Goal: Task Accomplishment & Management: Manage account settings

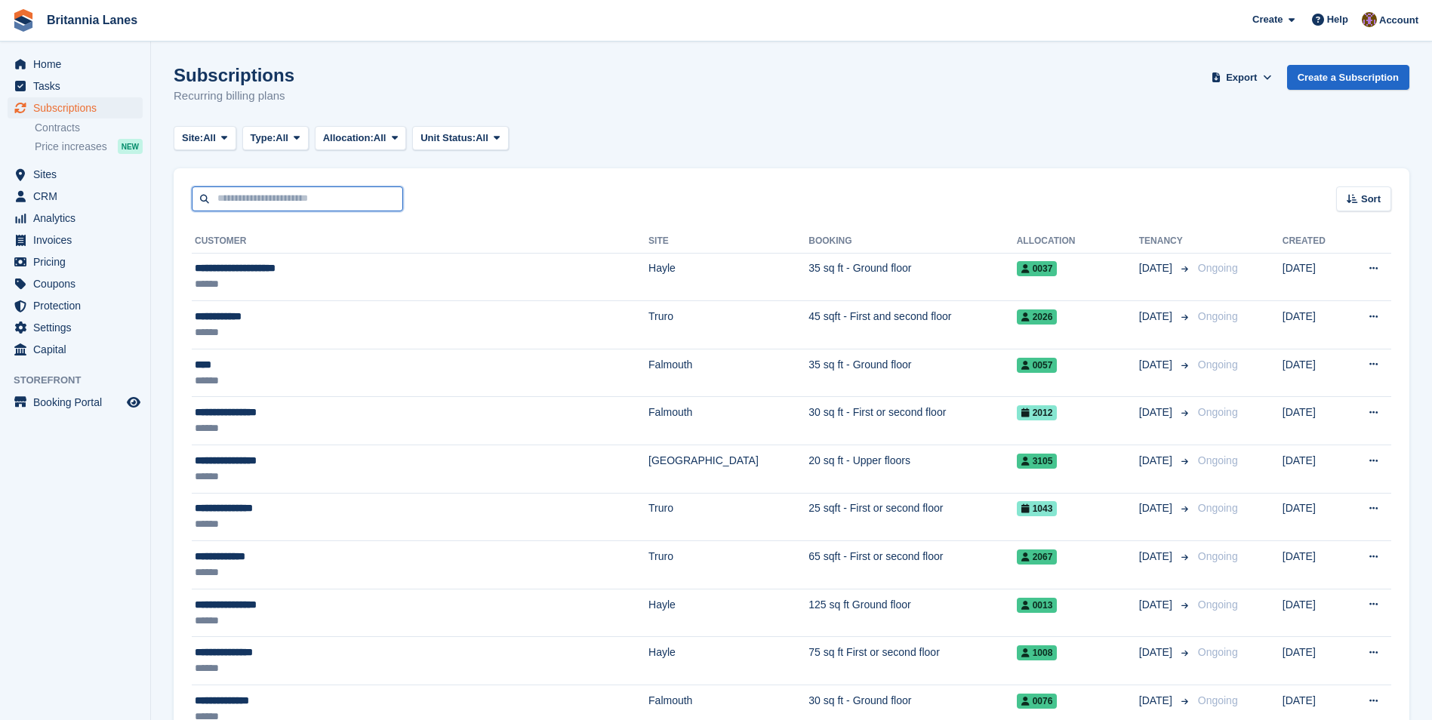
click at [271, 204] on input "text" at bounding box center [297, 198] width 211 height 25
type input "**********"
drag, startPoint x: 381, startPoint y: 206, endPoint x: -44, endPoint y: 209, distance: 424.9
click at [0, 209] on html "Britannia Lanes Create Subscription Invoice Contact Deal Discount Page Help Cha…" at bounding box center [716, 360] width 1432 height 720
type input "******"
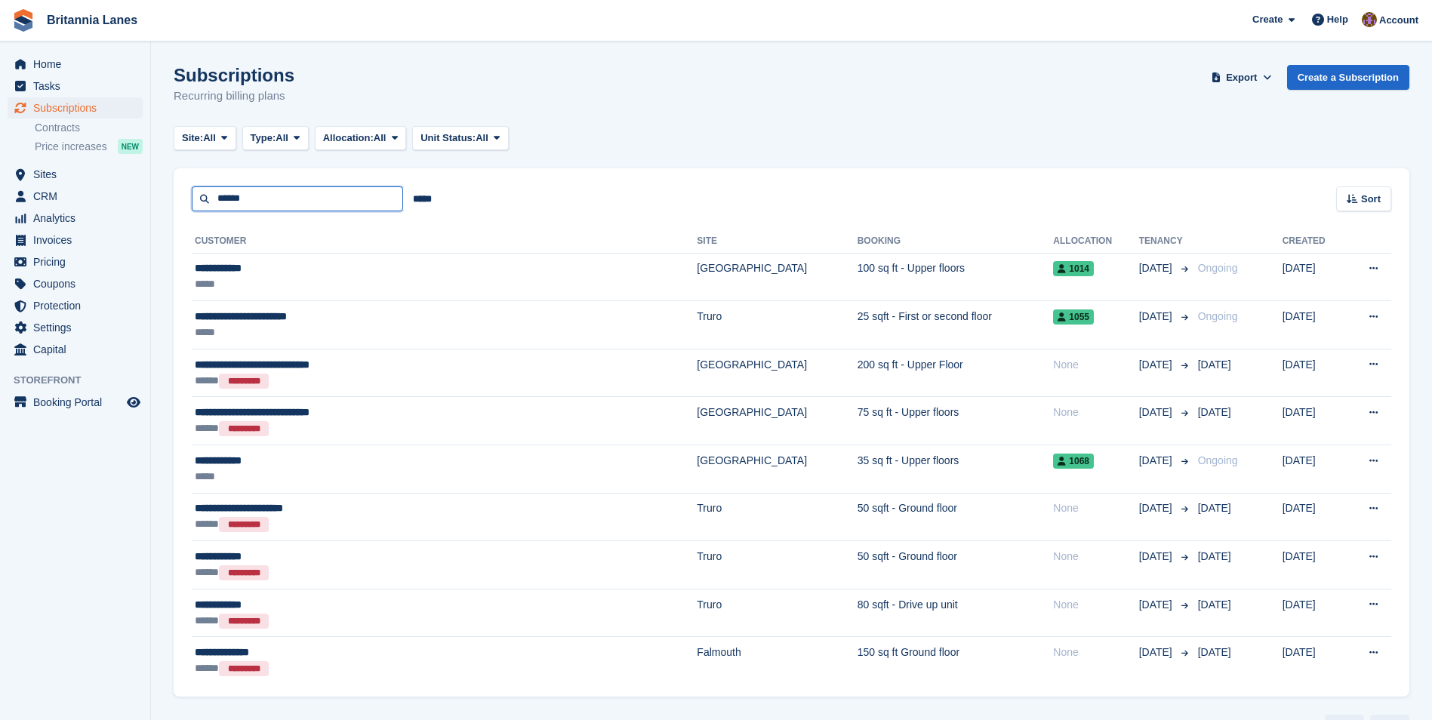
click at [263, 202] on input "******" at bounding box center [297, 198] width 211 height 25
type input "******"
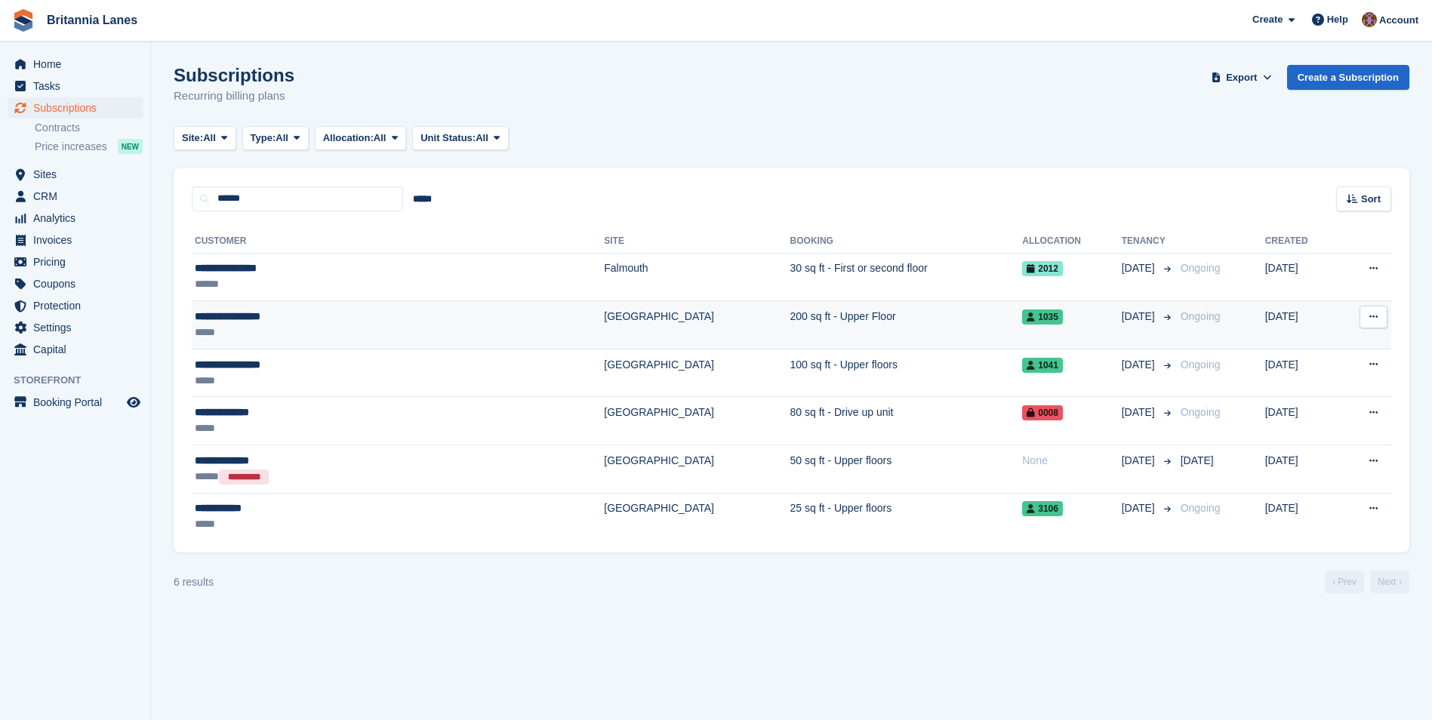
click at [790, 307] on td "200 sq ft - Upper Floor" at bounding box center [906, 325] width 232 height 48
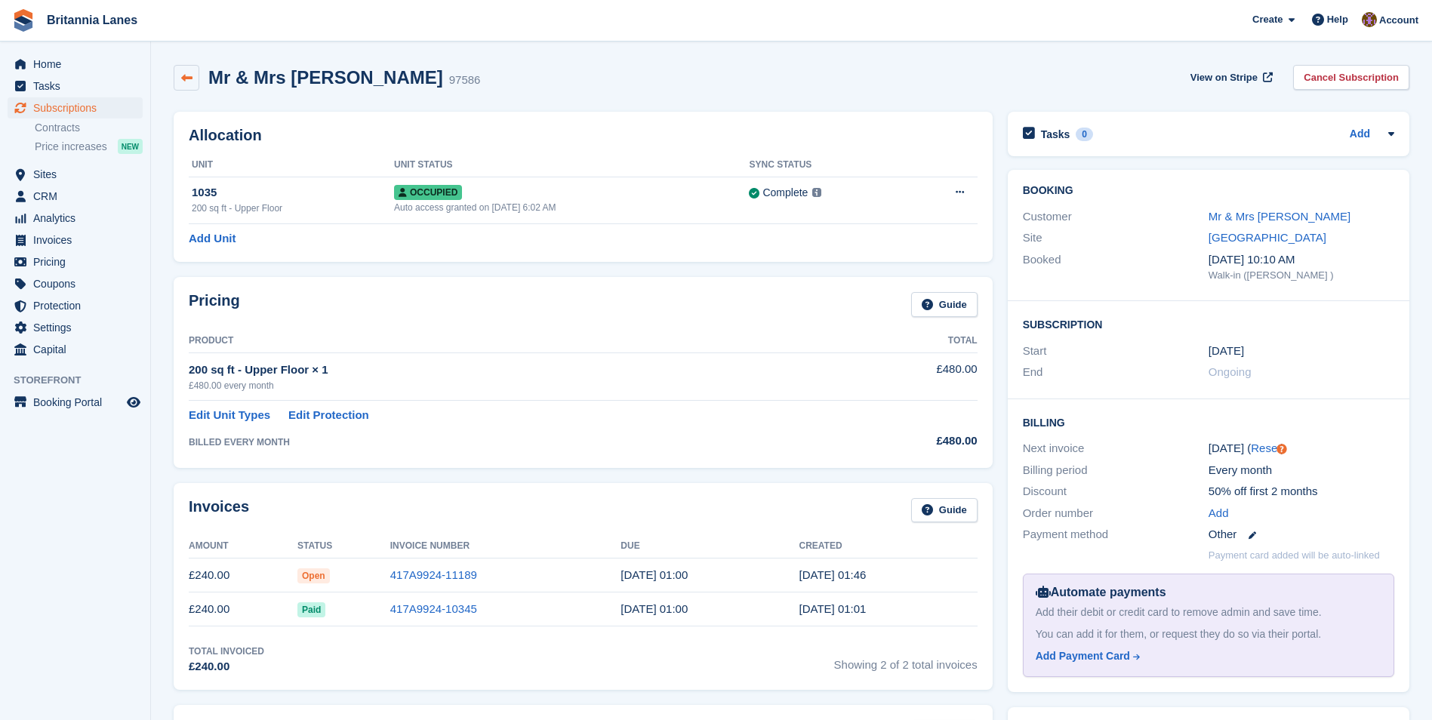
click at [190, 84] on link at bounding box center [187, 78] width 26 height 26
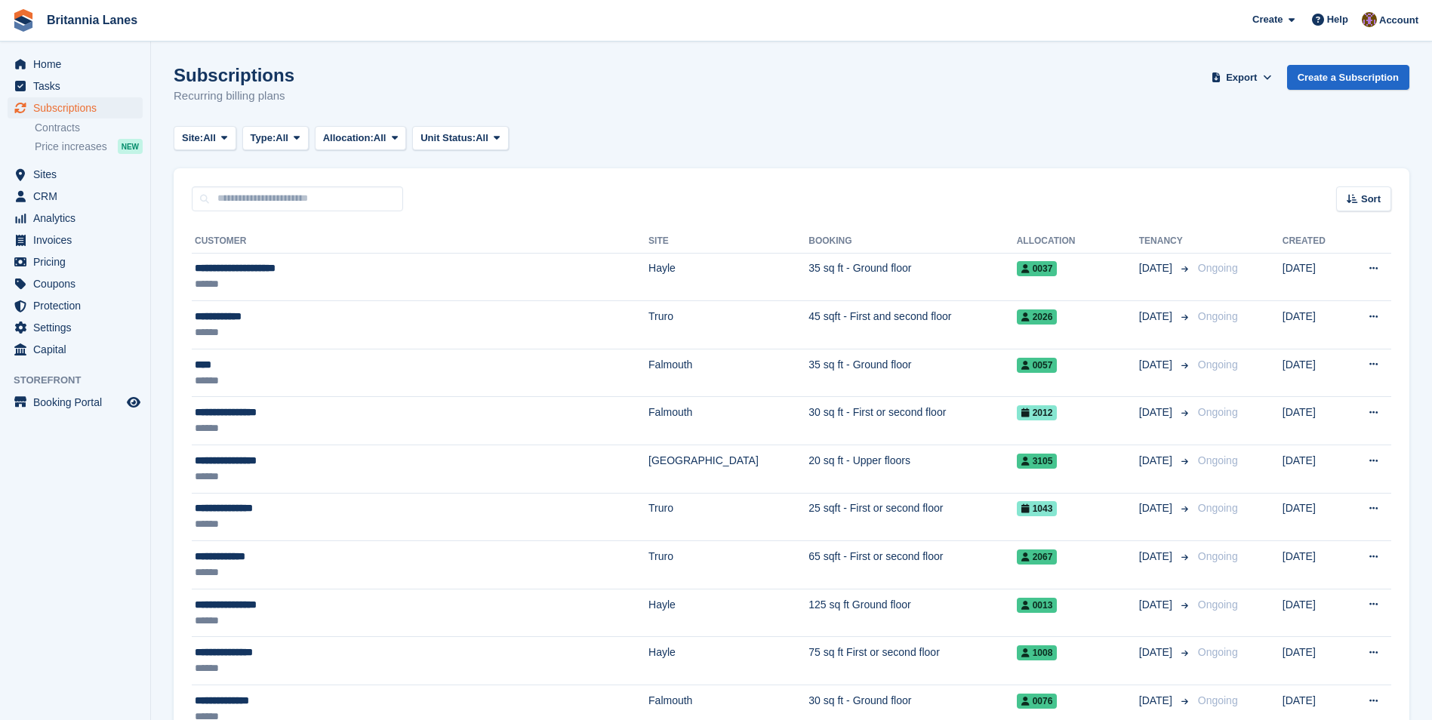
click at [311, 195] on input "text" at bounding box center [297, 198] width 211 height 25
type input "******"
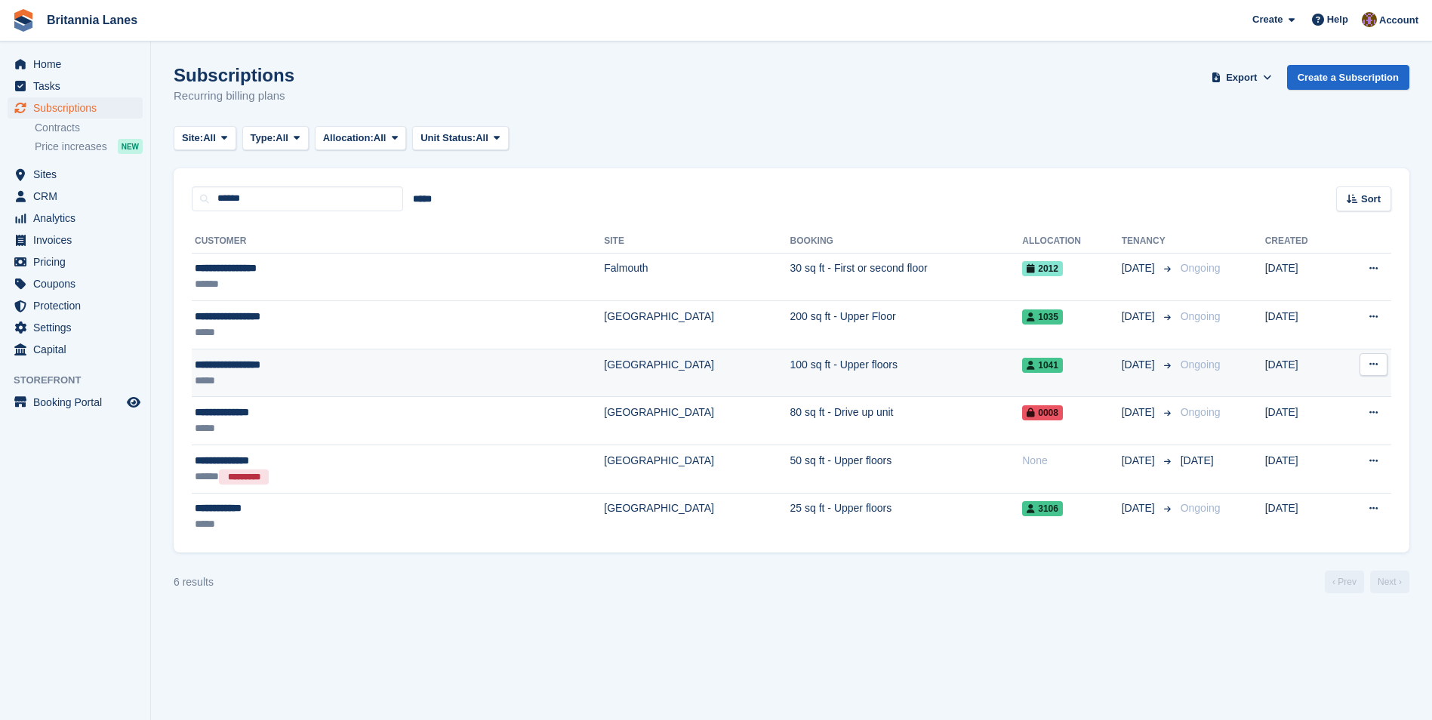
click at [790, 357] on td "100 sq ft - Upper floors" at bounding box center [906, 373] width 232 height 48
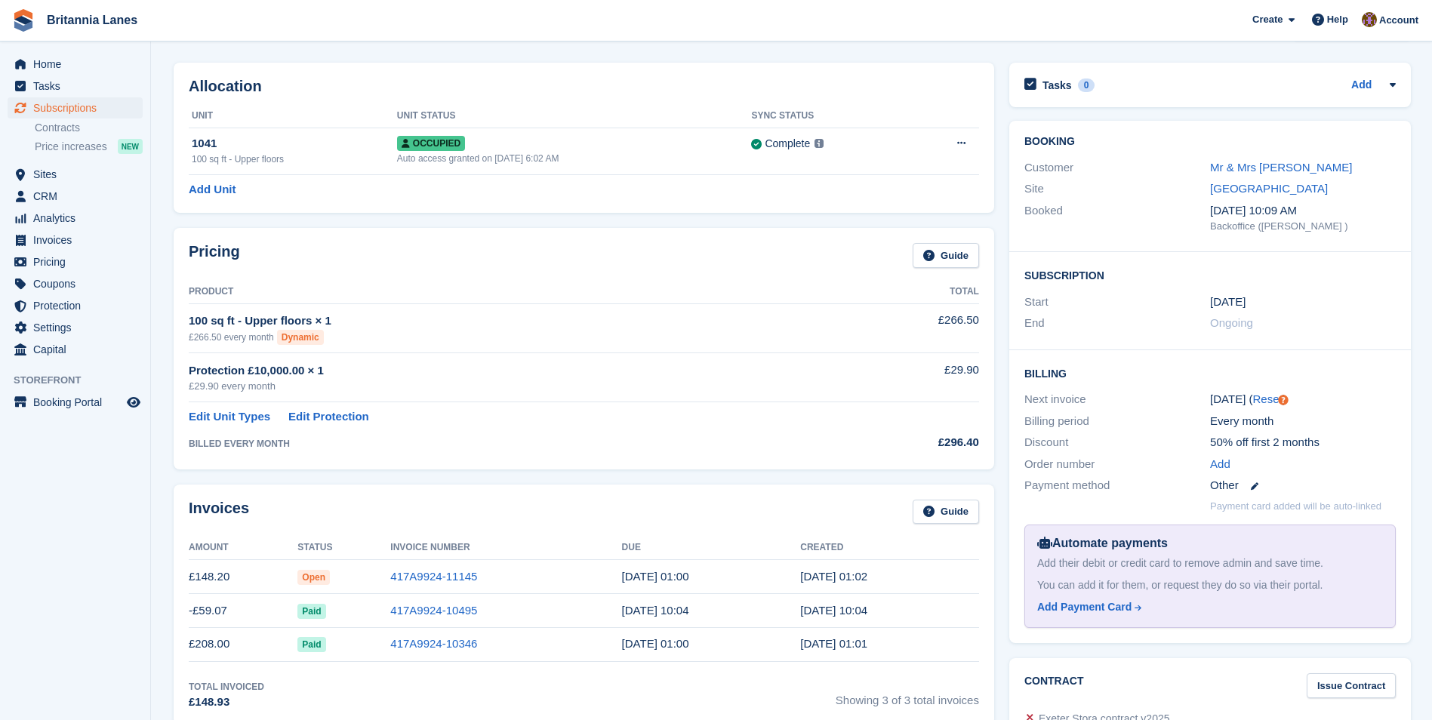
scroll to position [75, 0]
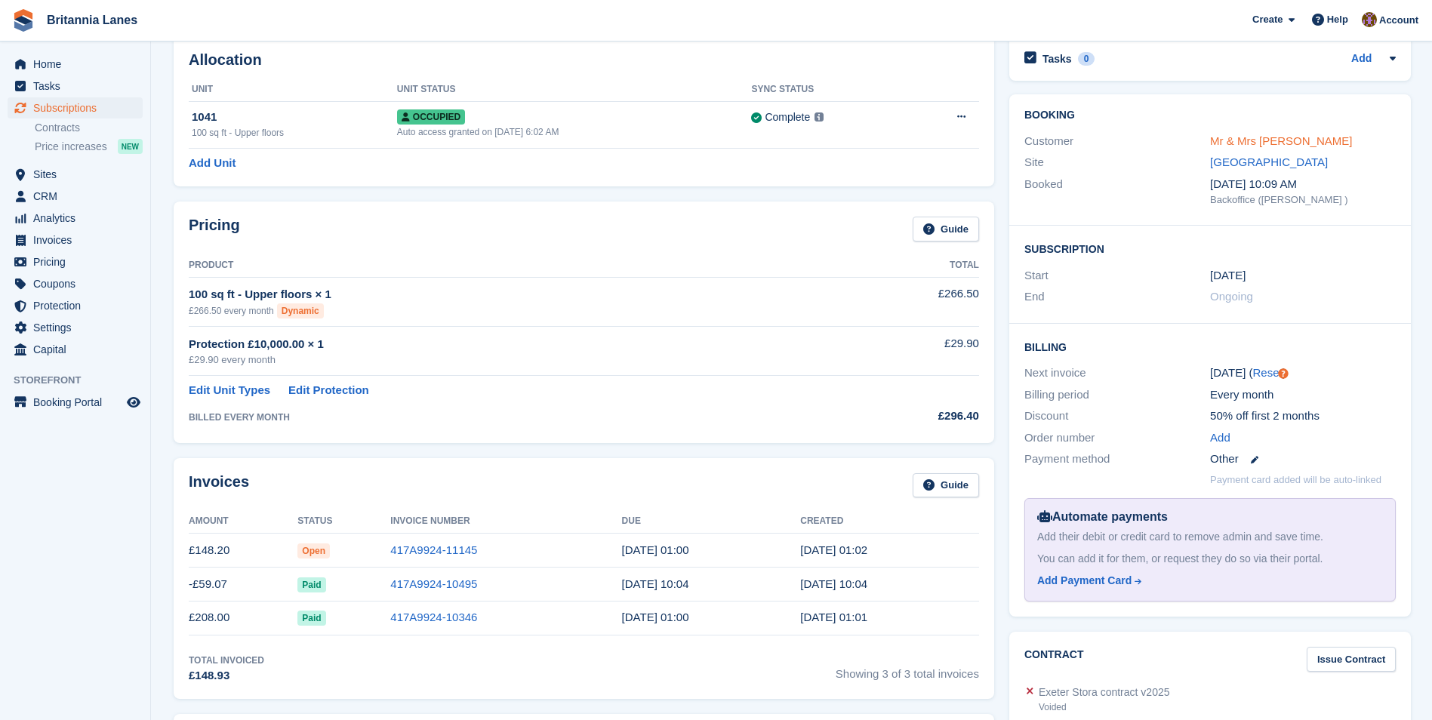
click at [1297, 141] on link "Mr & Mrs M Martyn" at bounding box center [1281, 140] width 142 height 13
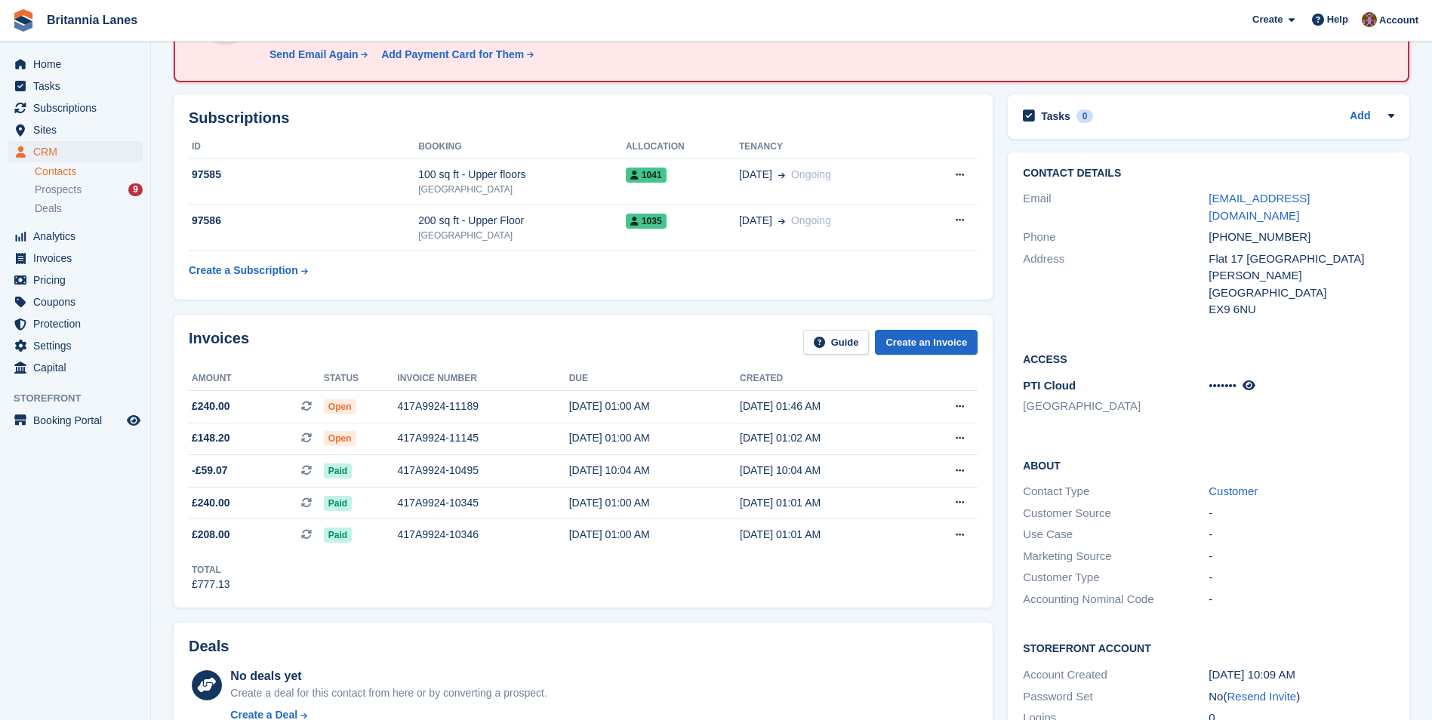
scroll to position [226, 0]
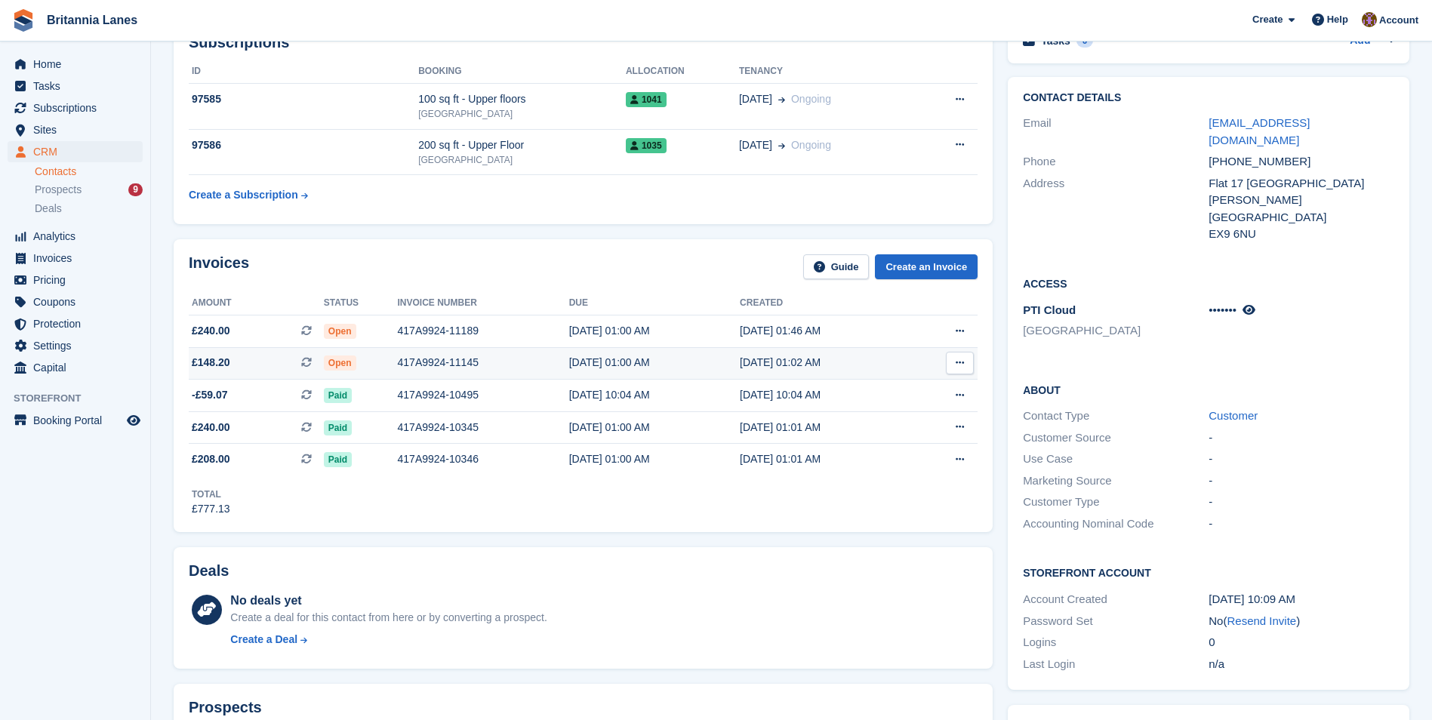
click at [398, 362] on div "417A9924-11145" at bounding box center [483, 363] width 171 height 16
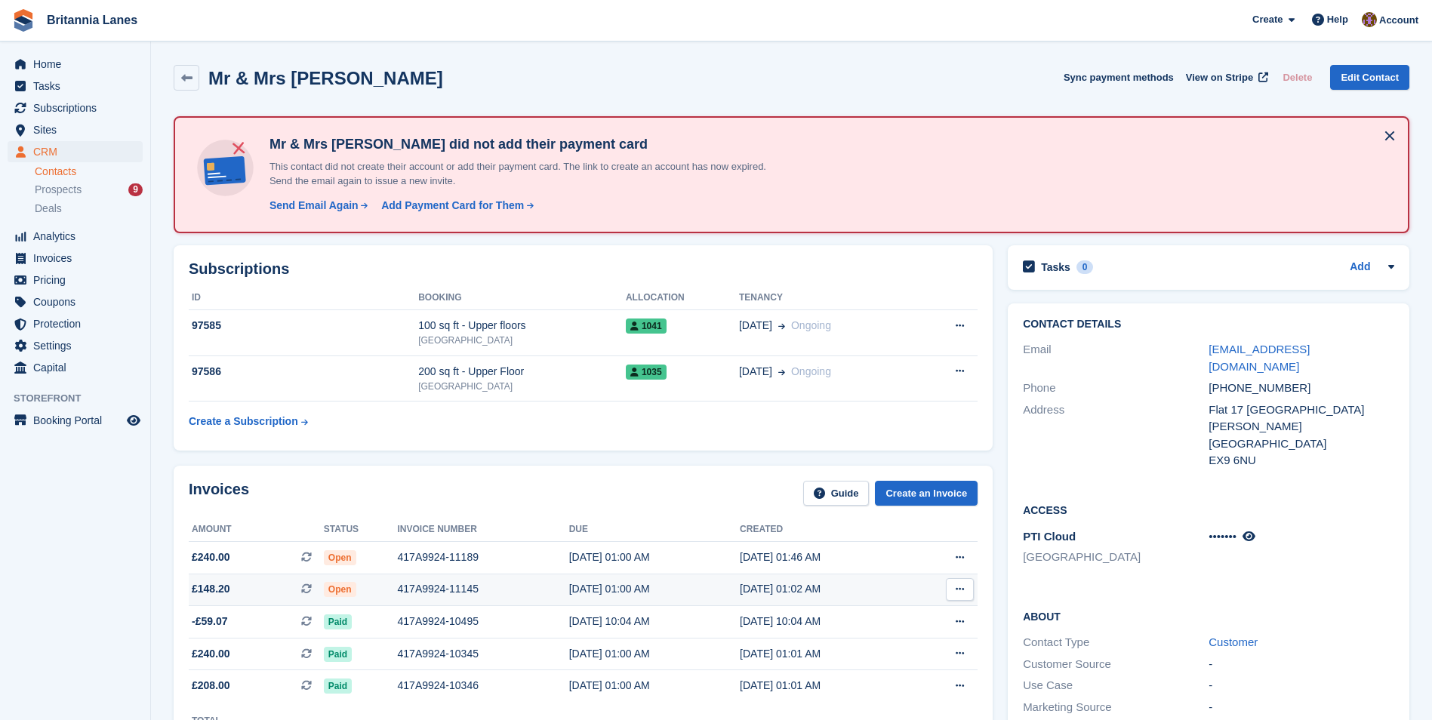
scroll to position [226, 0]
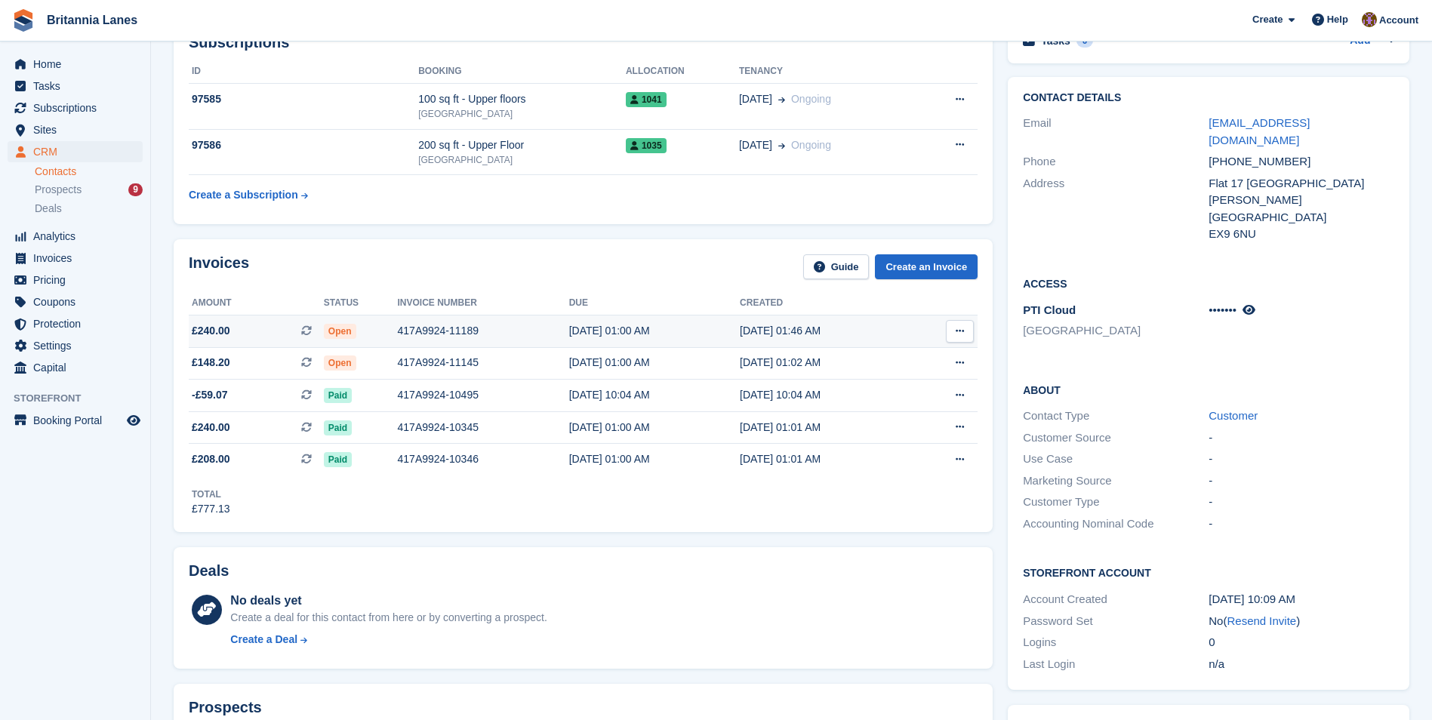
click at [467, 327] on div "417A9924-11189" at bounding box center [483, 331] width 171 height 16
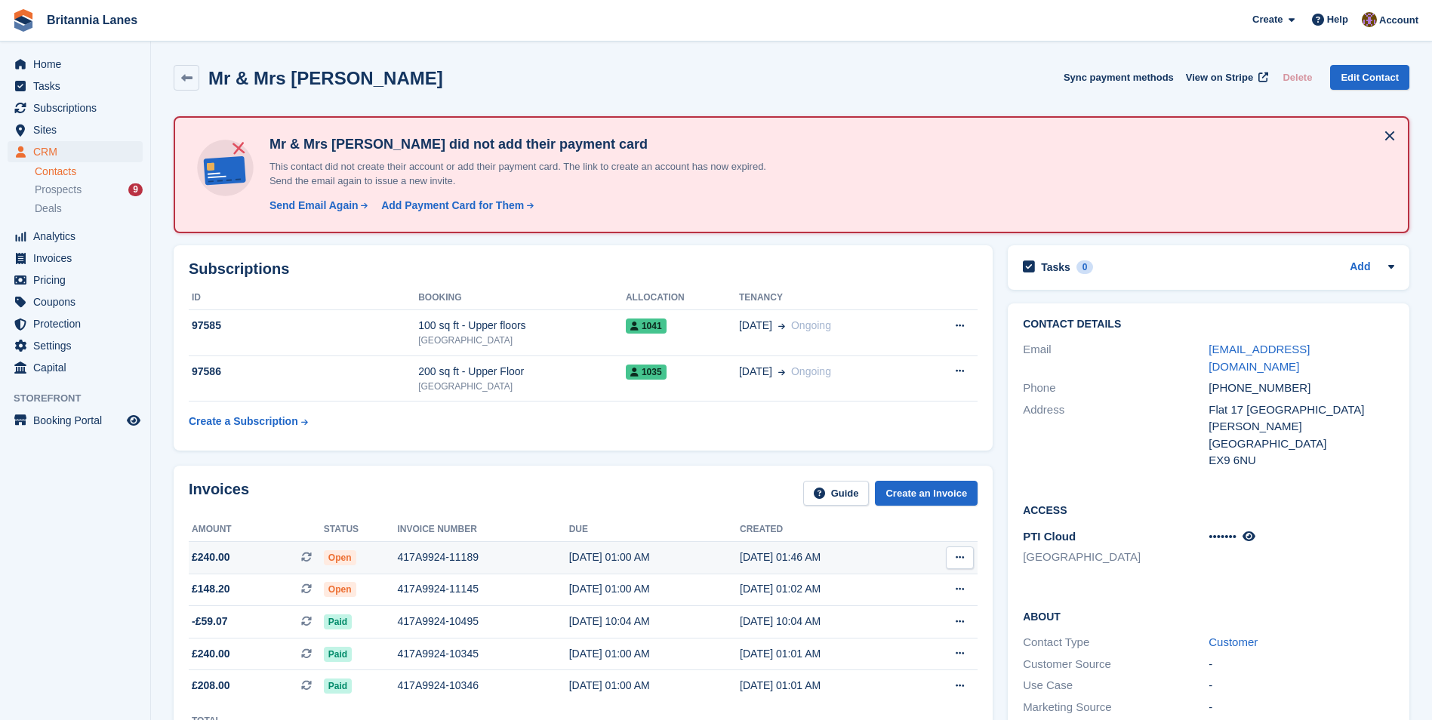
click at [448, 553] on div "417A9924-11189" at bounding box center [483, 557] width 171 height 16
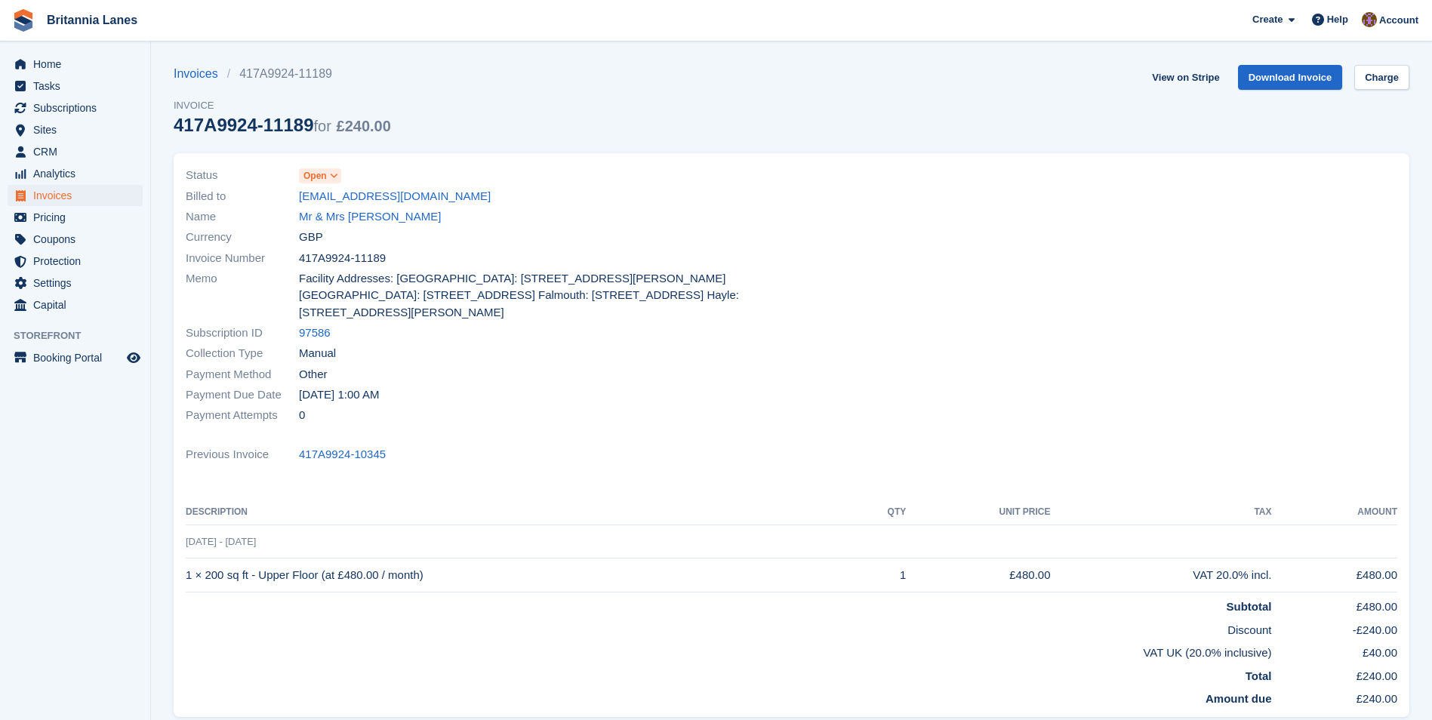
click at [333, 182] on span at bounding box center [334, 176] width 12 height 12
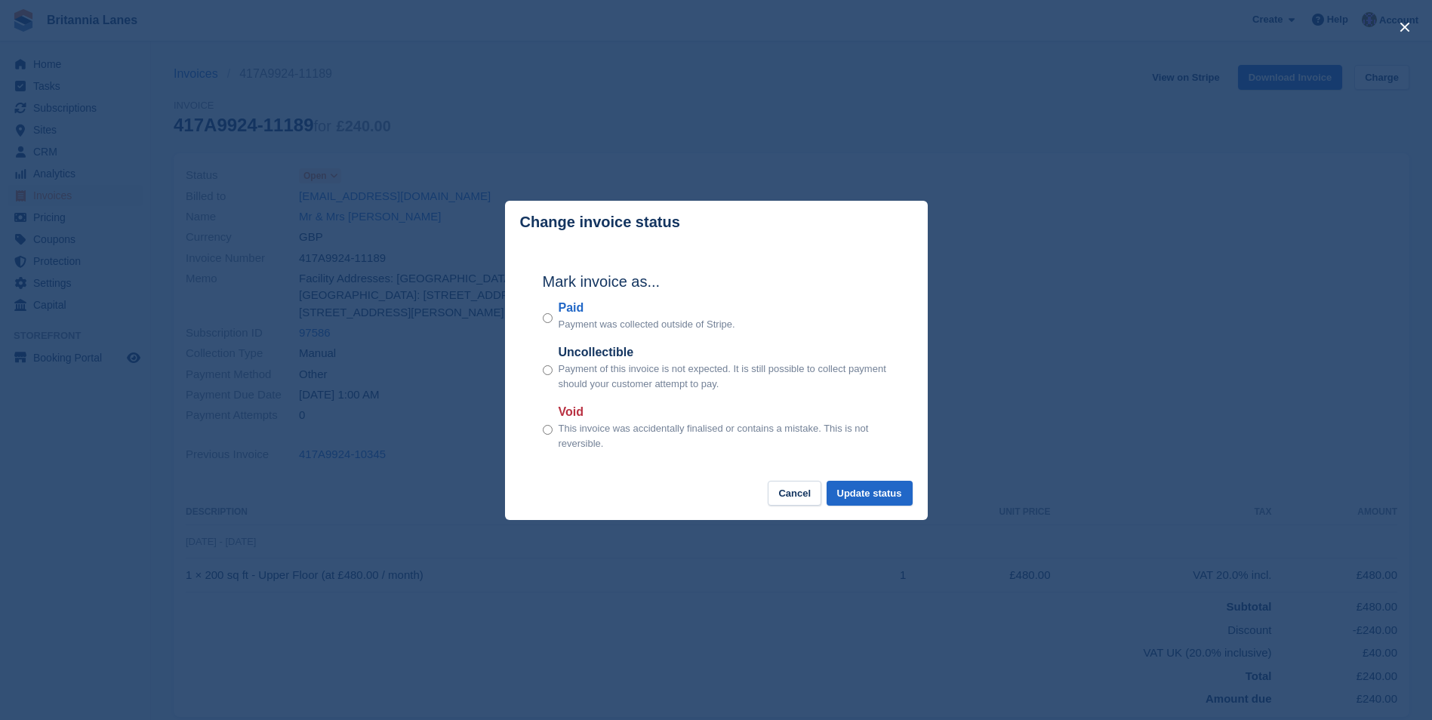
click at [564, 306] on label "Paid" at bounding box center [646, 308] width 177 height 18
click at [898, 494] on button "Update status" at bounding box center [869, 493] width 86 height 25
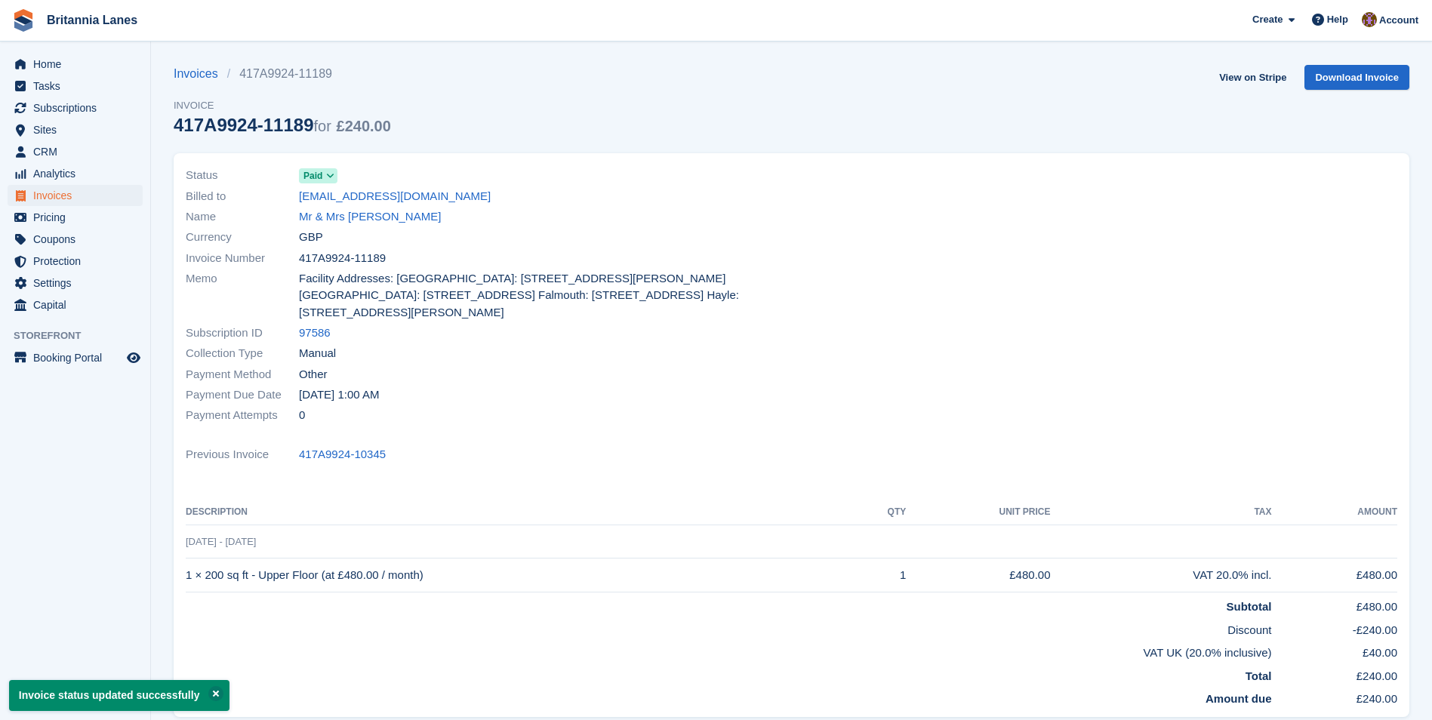
drag, startPoint x: 384, startPoint y: 259, endPoint x: 300, endPoint y: 254, distance: 84.6
click at [300, 254] on div "Invoice Number 417A9924-11189" at bounding box center [484, 258] width 597 height 20
drag, startPoint x: 300, startPoint y: 254, endPoint x: 314, endPoint y: 255, distance: 14.4
copy span "417A9924-11189"
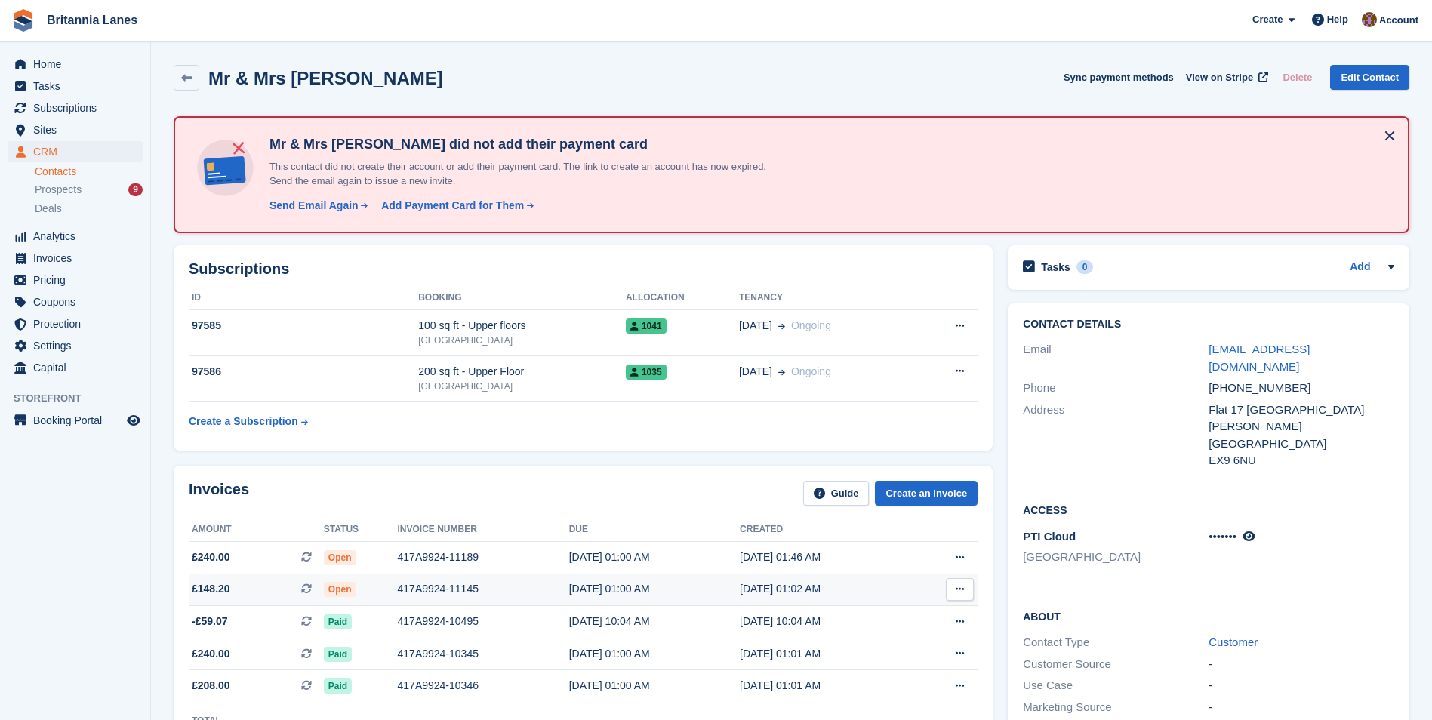
click at [432, 588] on div "417A9924-11145" at bounding box center [483, 589] width 171 height 16
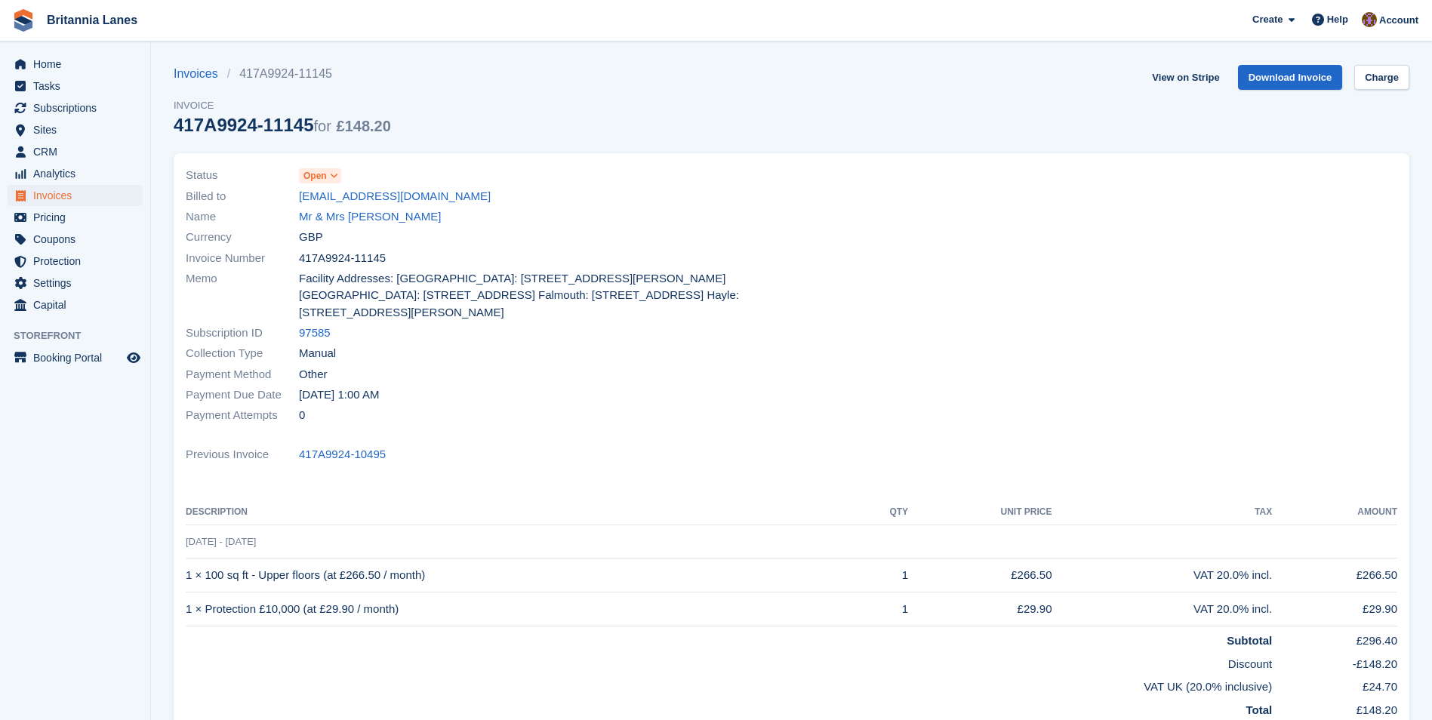
click at [329, 179] on span at bounding box center [334, 176] width 12 height 12
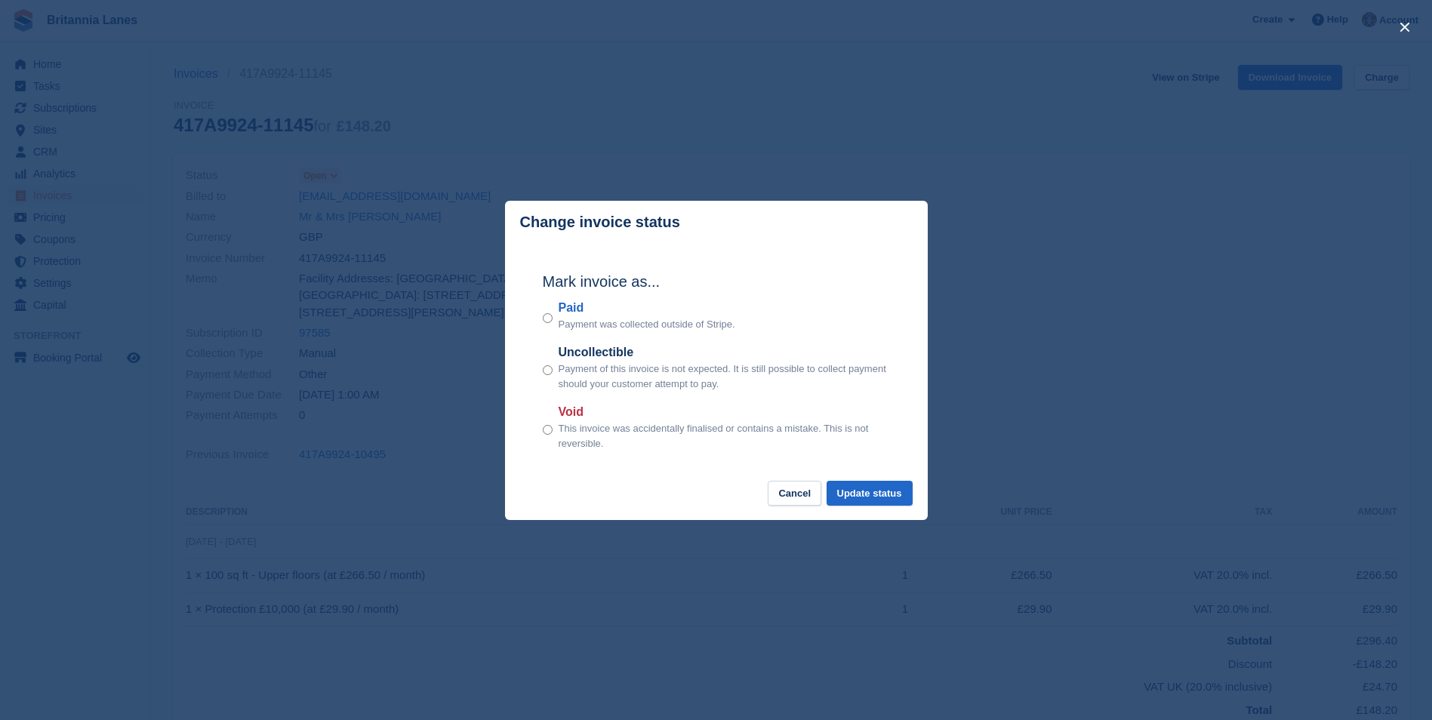
click at [564, 313] on label "Paid" at bounding box center [646, 308] width 177 height 18
click at [885, 497] on button "Update status" at bounding box center [869, 493] width 86 height 25
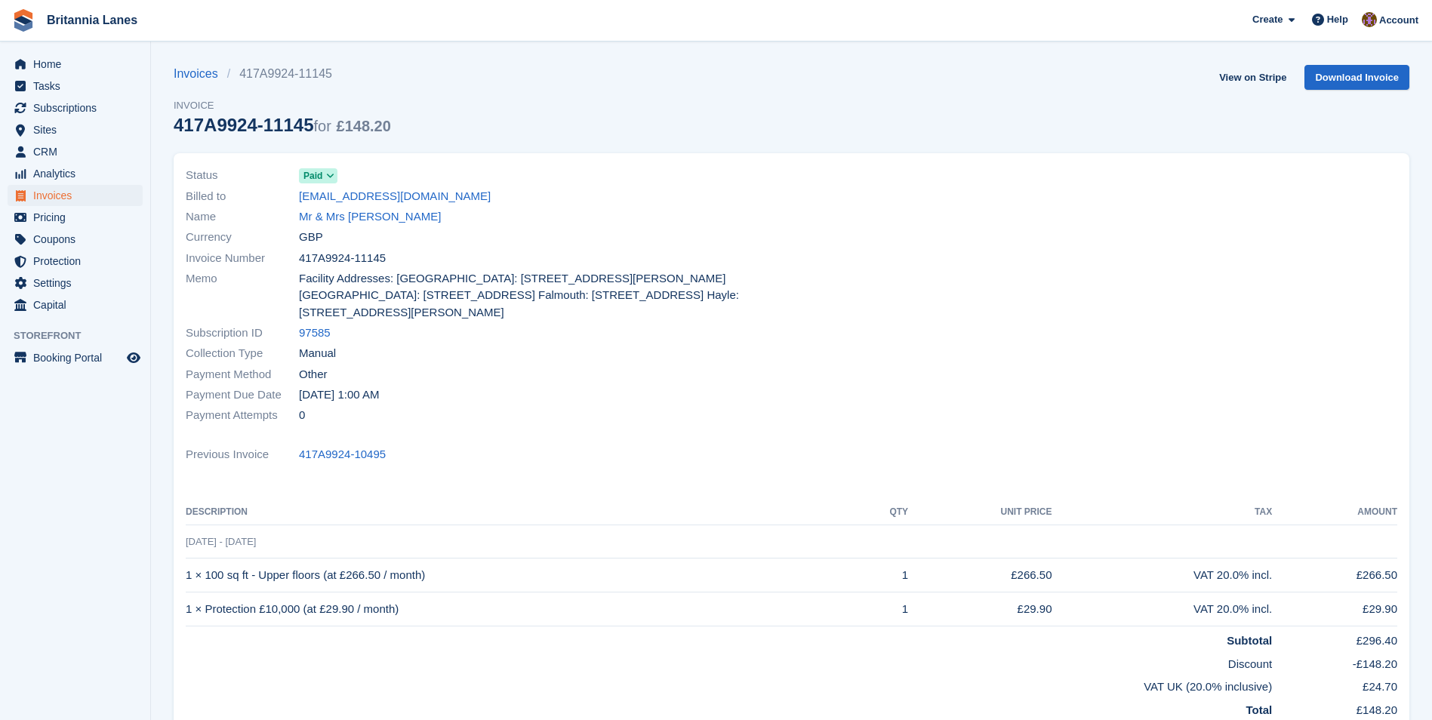
drag, startPoint x: 390, startPoint y: 257, endPoint x: 297, endPoint y: 257, distance: 93.6
click at [297, 257] on div "Invoice Number 417A9924-11145" at bounding box center [484, 258] width 597 height 20
copy div "417A9924-11145"
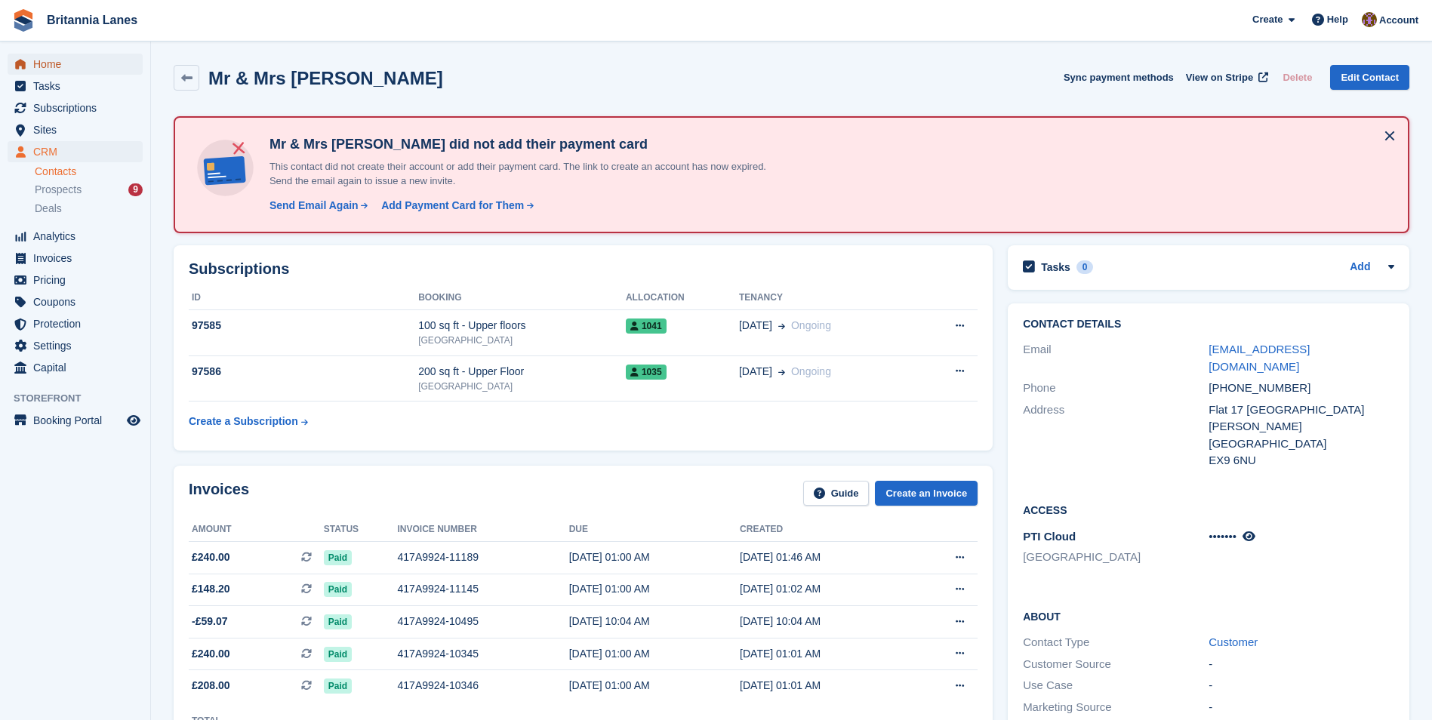
click at [100, 60] on span "Home" at bounding box center [78, 64] width 91 height 21
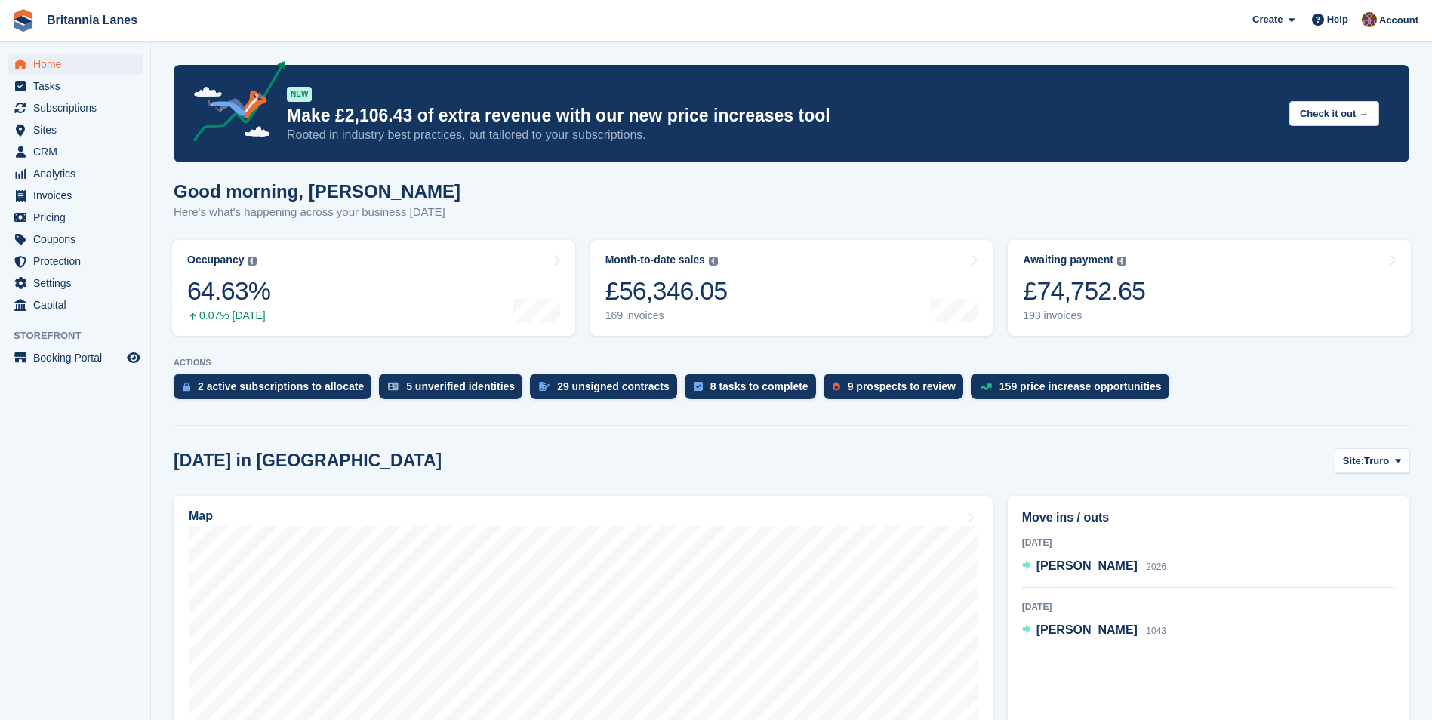
click at [80, 118] on ul "Subscriptions Subscriptions" at bounding box center [75, 108] width 150 height 22
click at [80, 108] on span "Subscriptions" at bounding box center [78, 107] width 91 height 21
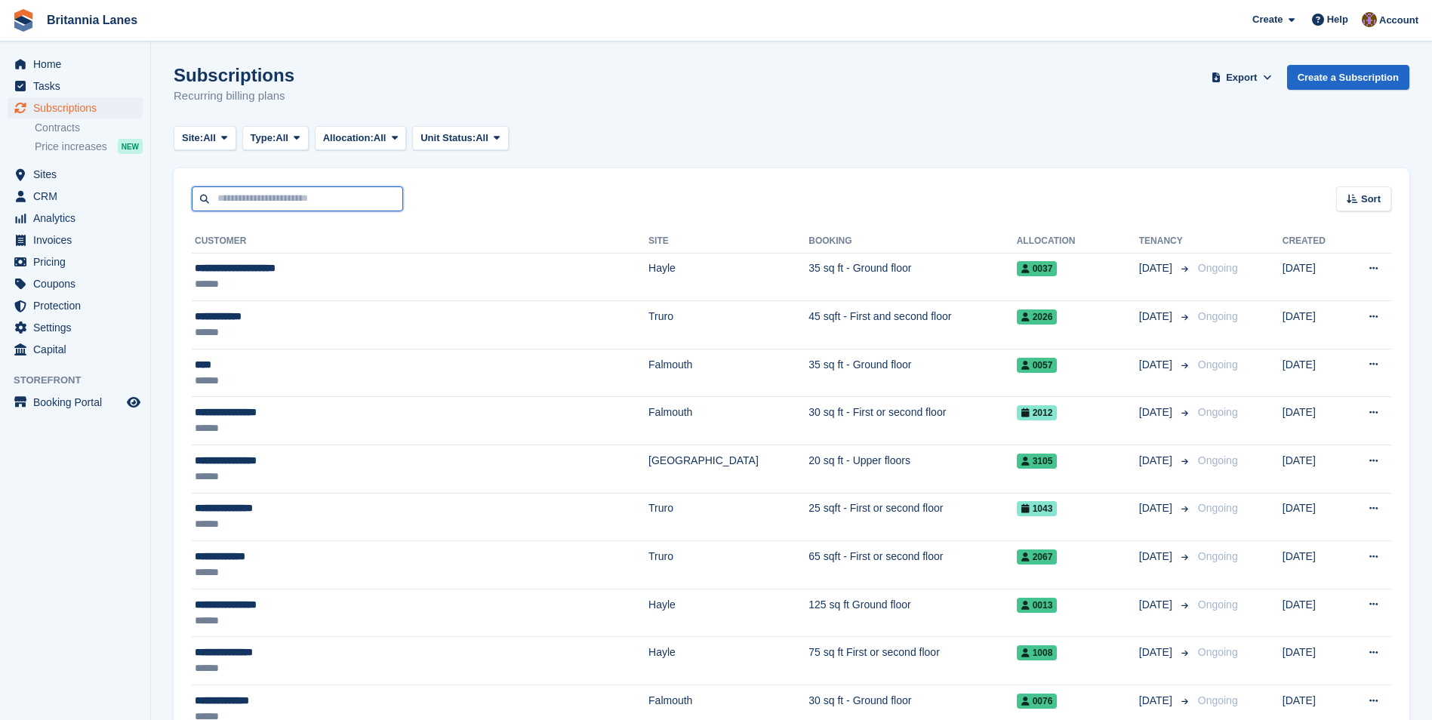
click at [229, 202] on input "text" at bounding box center [297, 198] width 211 height 25
type input "******"
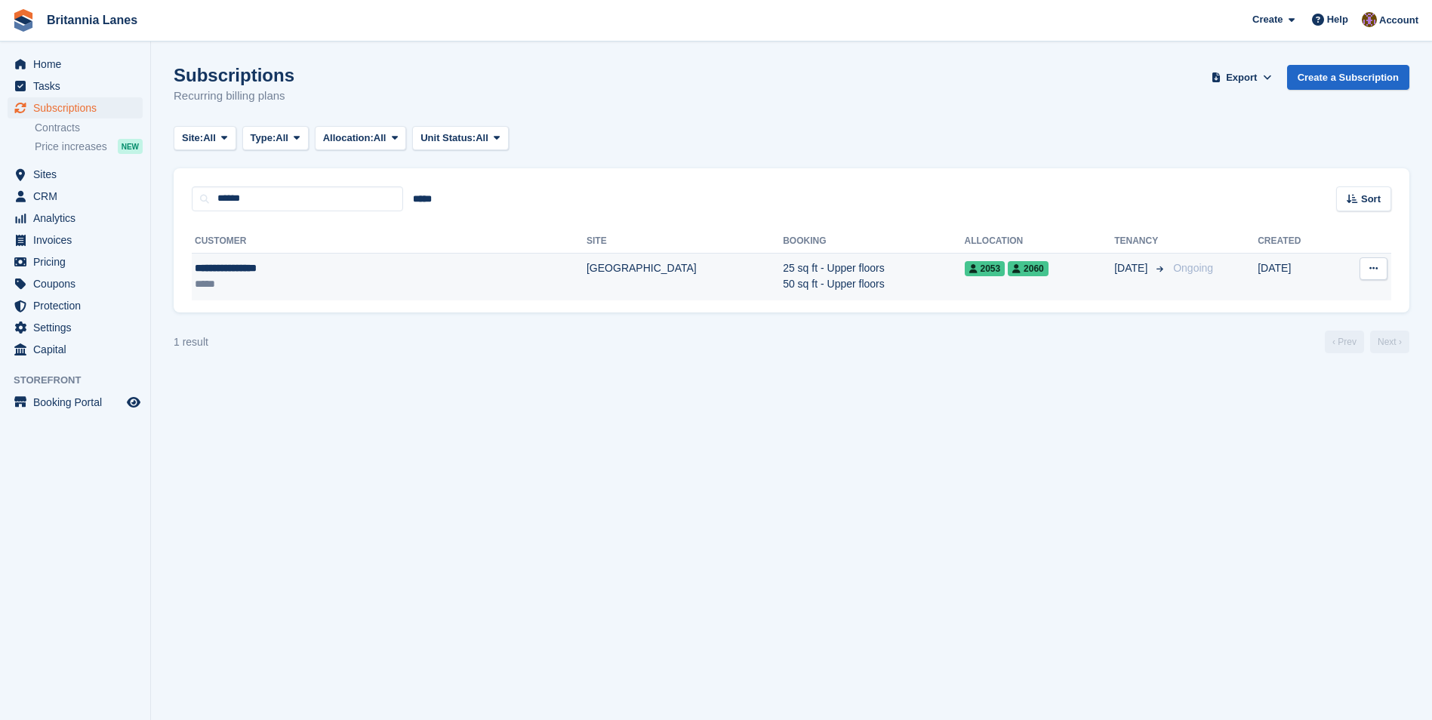
click at [380, 275] on div "**********" at bounding box center [304, 268] width 218 height 16
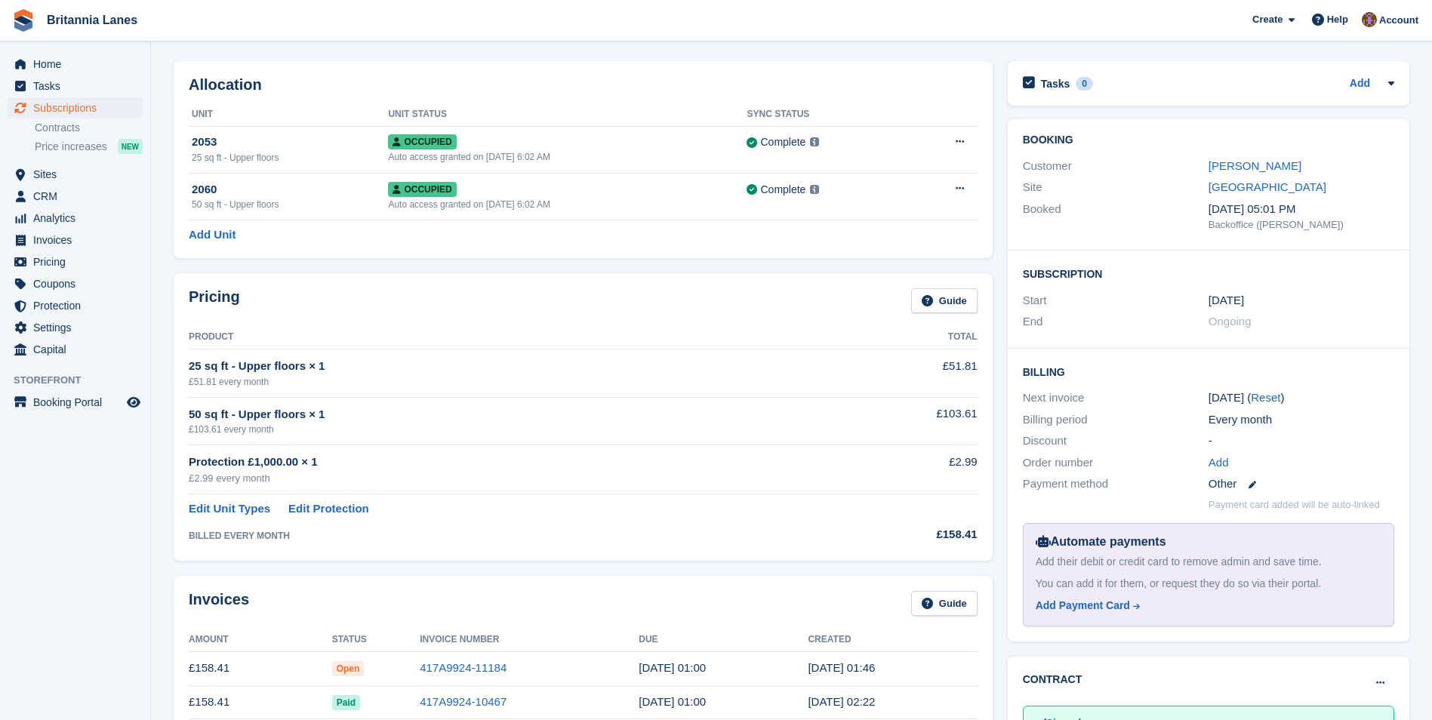
scroll to position [302, 0]
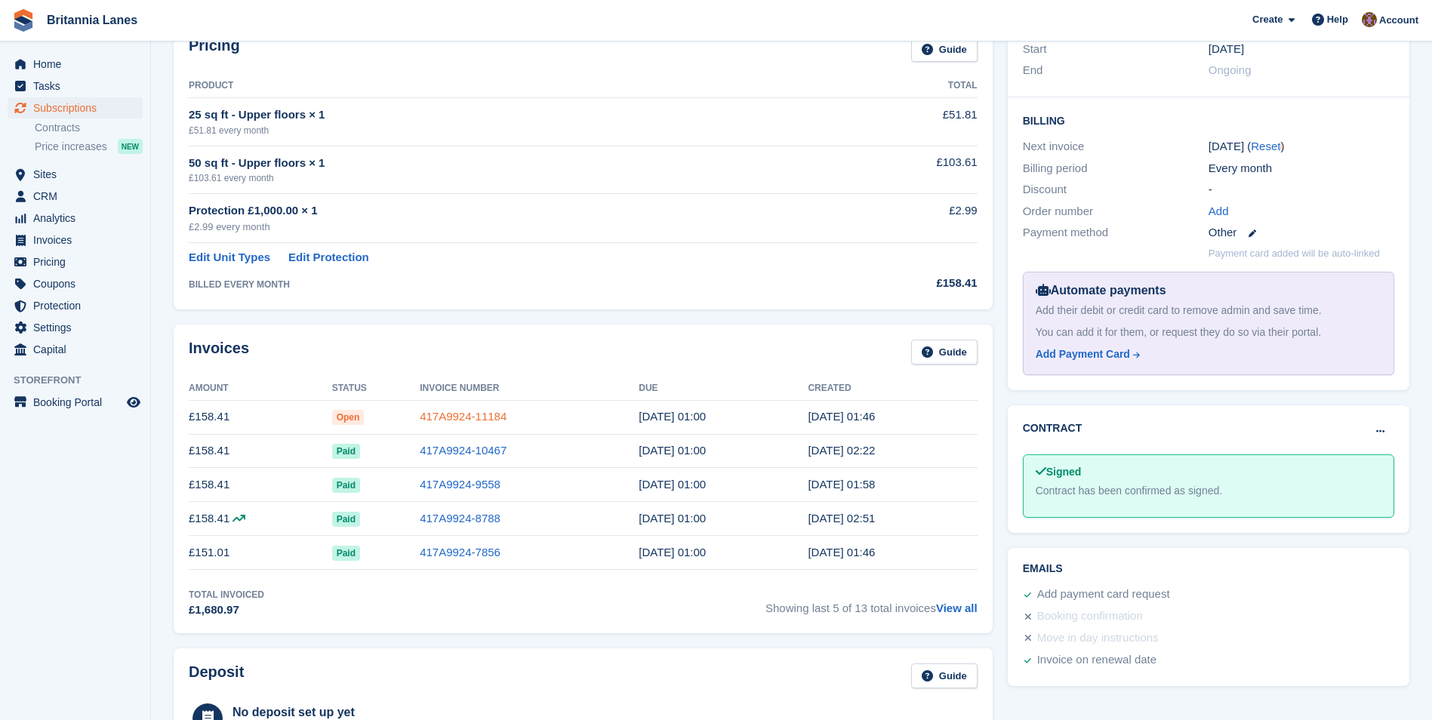
click at [447, 423] on link "417A9924-11184" at bounding box center [463, 416] width 87 height 13
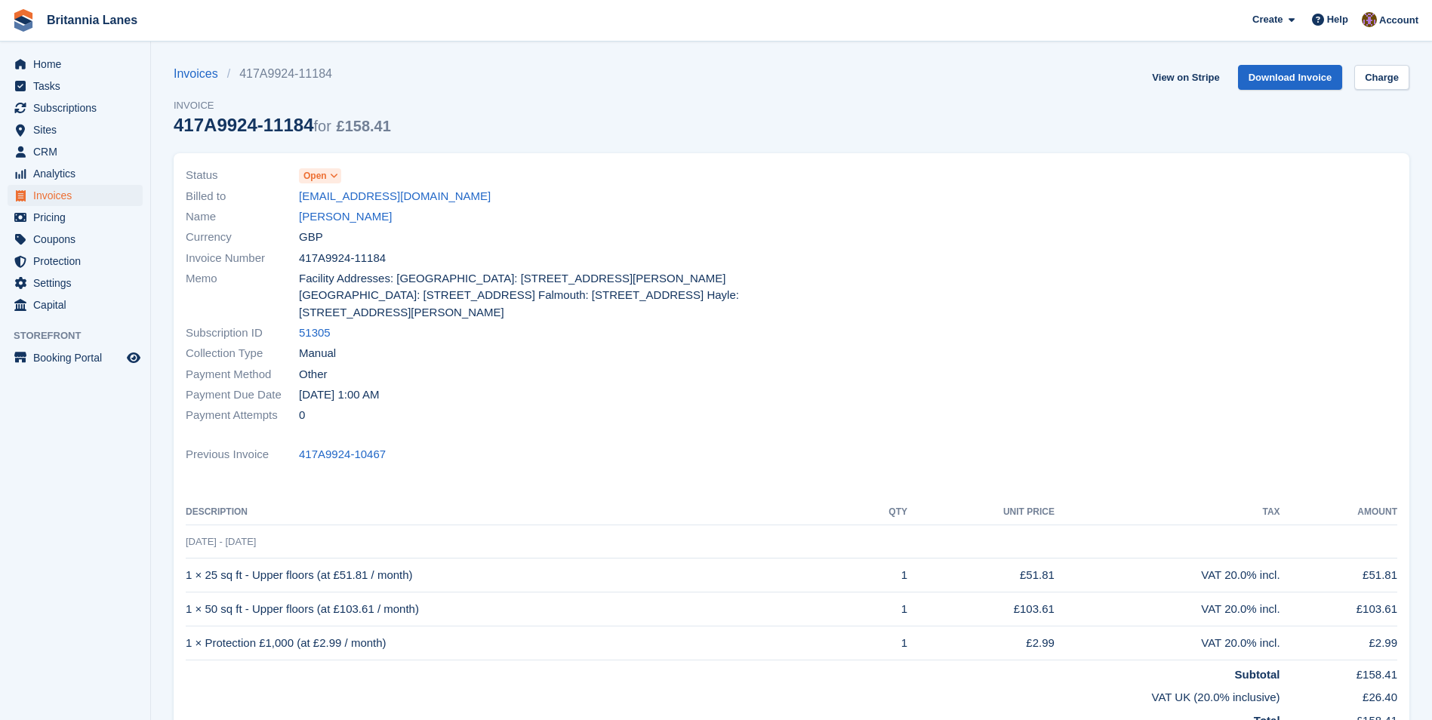
click at [337, 174] on icon at bounding box center [334, 175] width 8 height 9
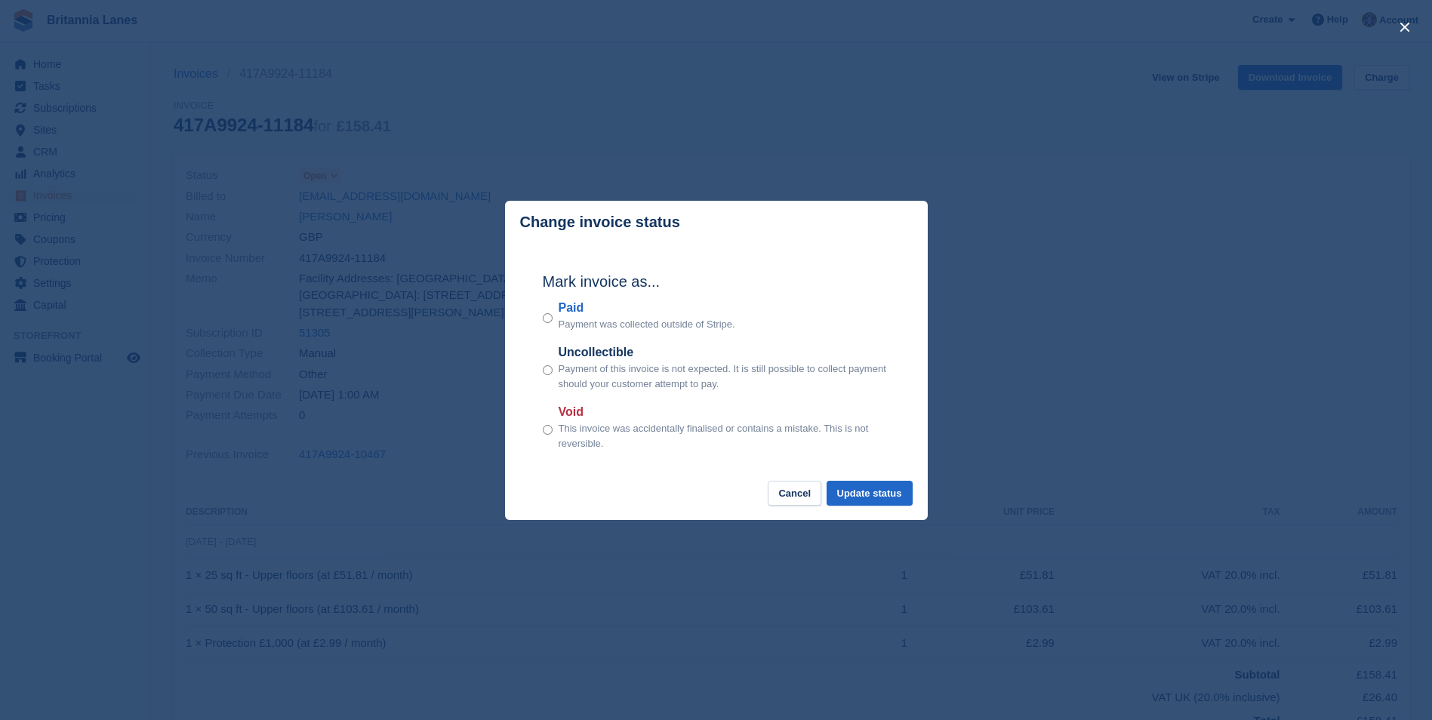
click at [540, 318] on div "Mark invoice as... Paid Payment was collected outside of Stripe. Uncollectible …" at bounding box center [716, 363] width 377 height 238
click at [878, 495] on button "Update status" at bounding box center [869, 493] width 86 height 25
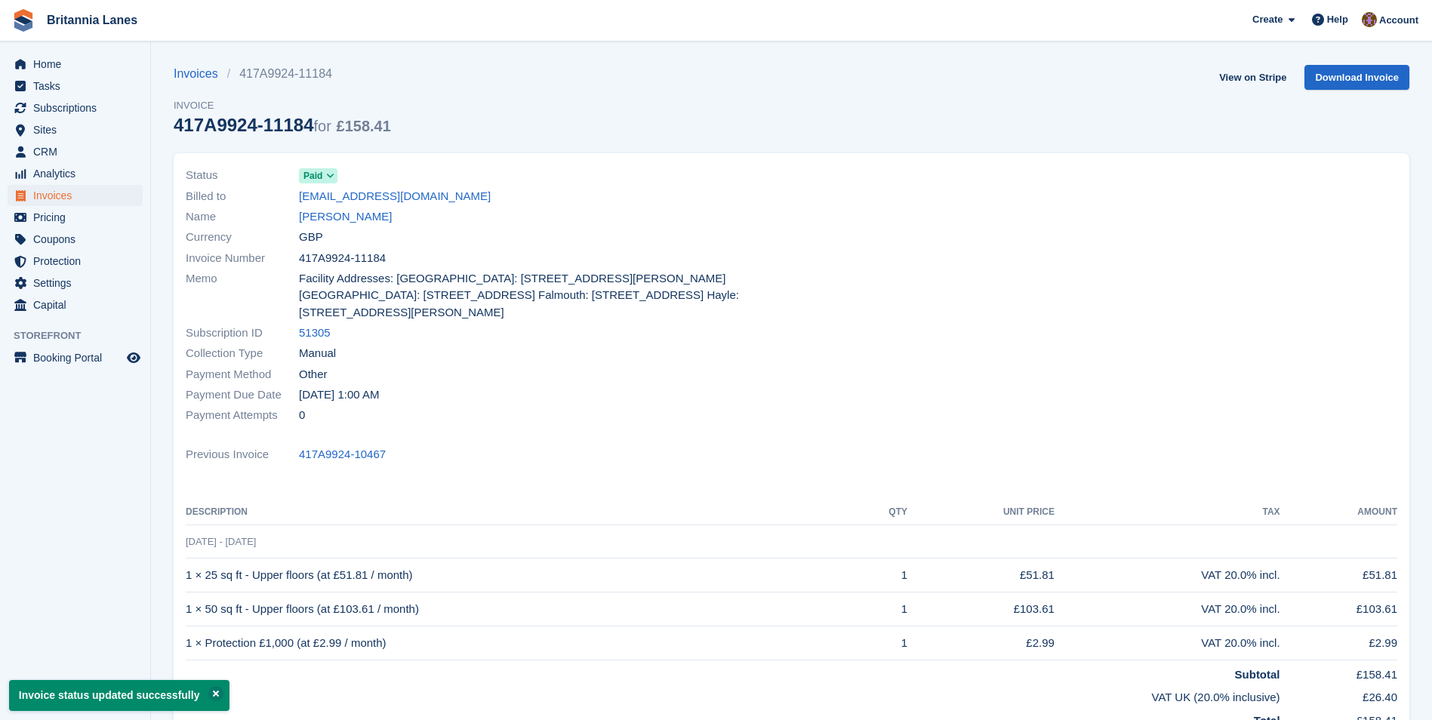
drag, startPoint x: 399, startPoint y: 259, endPoint x: 301, endPoint y: 264, distance: 98.2
click at [301, 264] on div "Invoice Number 417A9924-11184" at bounding box center [484, 258] width 597 height 20
copy span "417A9924-11184"
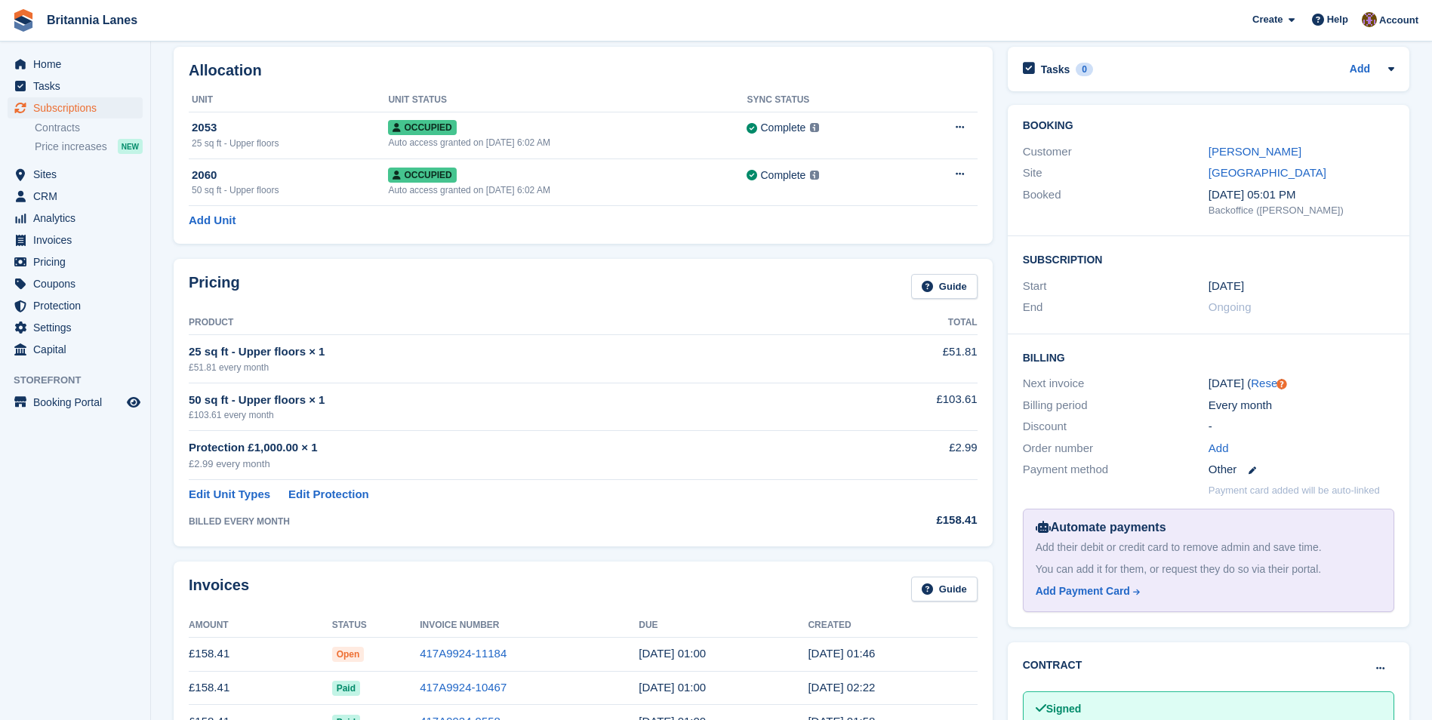
scroll to position [151, 0]
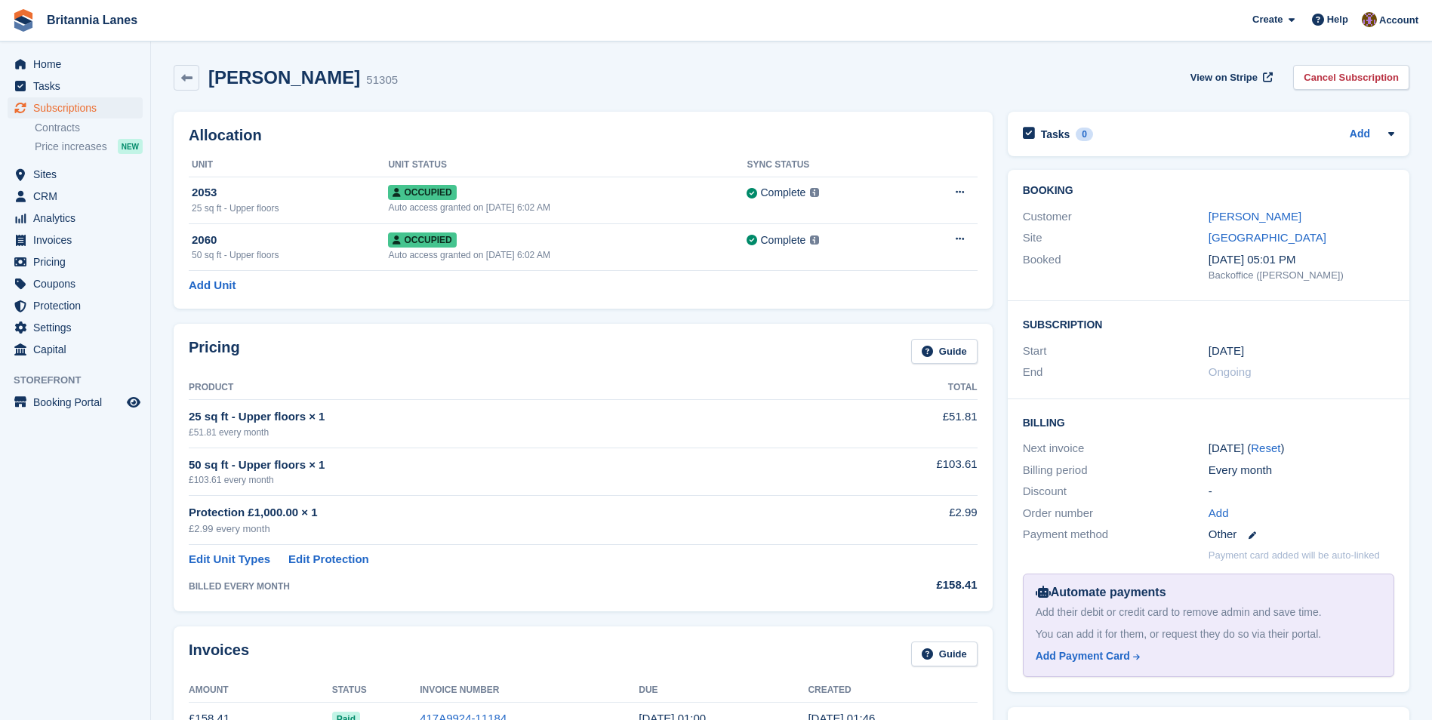
scroll to position [348, 0]
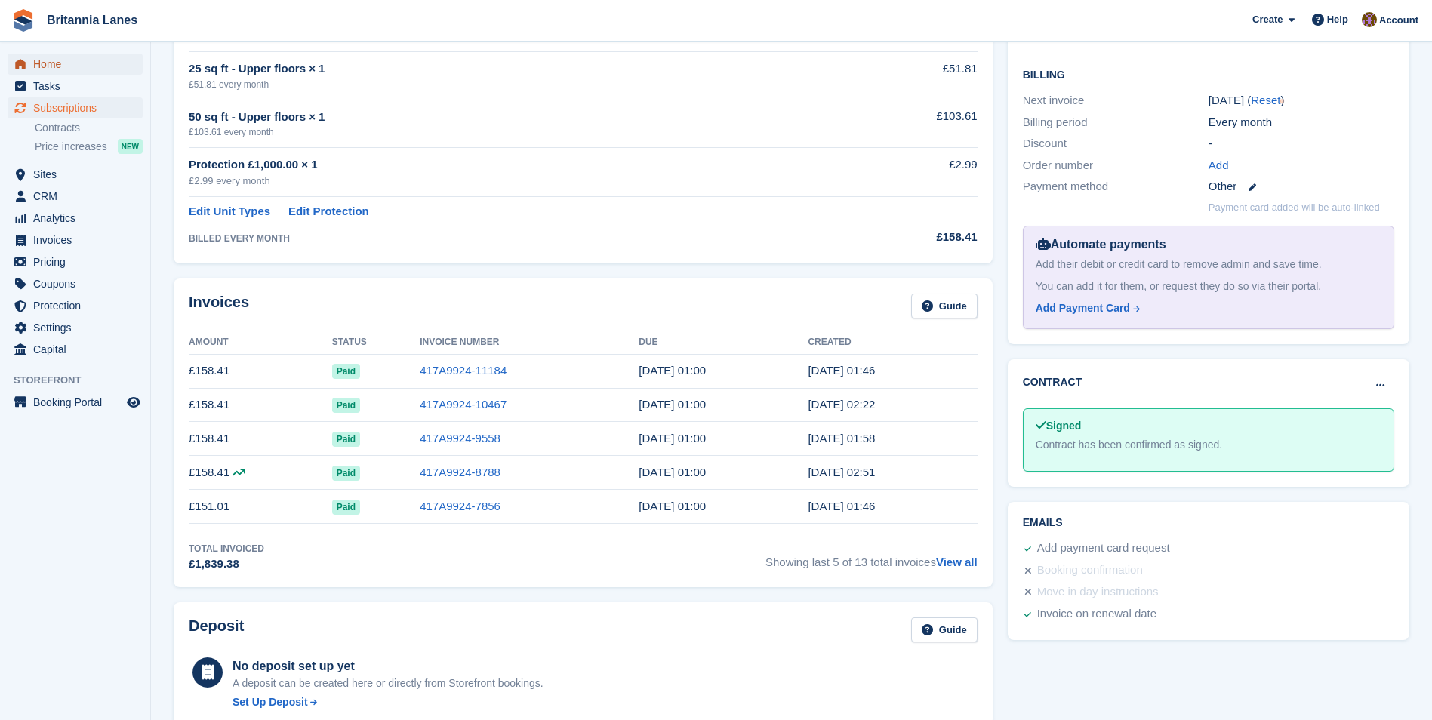
drag, startPoint x: 23, startPoint y: 67, endPoint x: 89, endPoint y: 67, distance: 65.7
click at [23, 67] on icon "menu" at bounding box center [20, 64] width 11 height 10
